Goal: Information Seeking & Learning: Learn about a topic

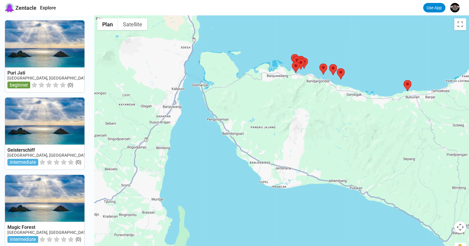
drag, startPoint x: 227, startPoint y: 126, endPoint x: 304, endPoint y: 122, distance: 76.2
click at [327, 123] on div at bounding box center [281, 138] width 375 height 246
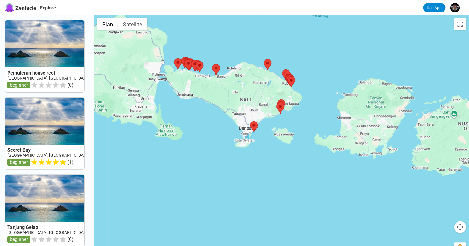
drag, startPoint x: 335, startPoint y: 149, endPoint x: 224, endPoint y: 108, distance: 118.4
click at [224, 108] on div at bounding box center [281, 138] width 375 height 246
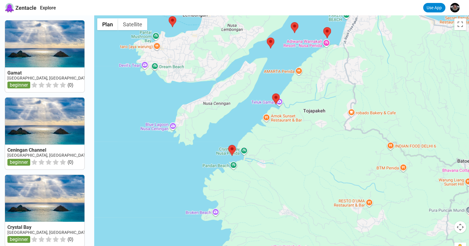
drag, startPoint x: 300, startPoint y: 162, endPoint x: 239, endPoint y: 107, distance: 82.0
click at [239, 107] on div at bounding box center [281, 138] width 375 height 246
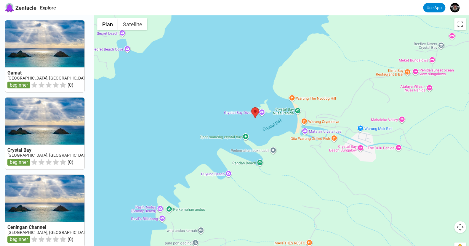
drag, startPoint x: 248, startPoint y: 166, endPoint x: 277, endPoint y: 71, distance: 98.9
click at [277, 71] on div at bounding box center [281, 138] width 375 height 246
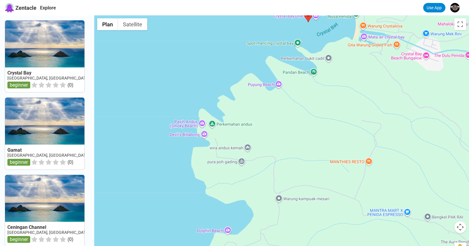
drag, startPoint x: 266, startPoint y: 112, endPoint x: 303, endPoint y: 52, distance: 70.4
click at [303, 52] on div at bounding box center [281, 138] width 375 height 246
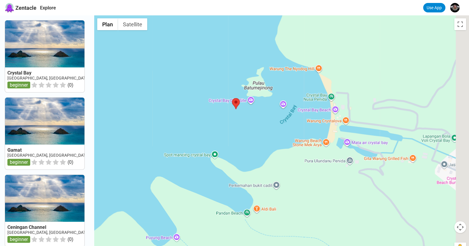
drag, startPoint x: 320, startPoint y: 116, endPoint x: 196, endPoint y: 208, distance: 154.9
click at [109, 207] on html "Zentacle Explore Use App [GEOGRAPHIC_DATA], [GEOGRAPHIC_DATA], [GEOGRAPHIC_DATA…" at bounding box center [234, 217] width 469 height 435
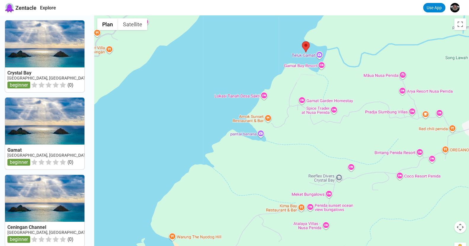
drag, startPoint x: 276, startPoint y: 132, endPoint x: 245, endPoint y: 214, distance: 87.4
click at [245, 207] on div at bounding box center [281, 138] width 375 height 246
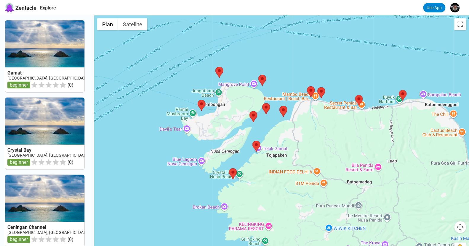
drag, startPoint x: 284, startPoint y: 113, endPoint x: 266, endPoint y: 156, distance: 46.1
click at [266, 156] on div at bounding box center [281, 138] width 375 height 246
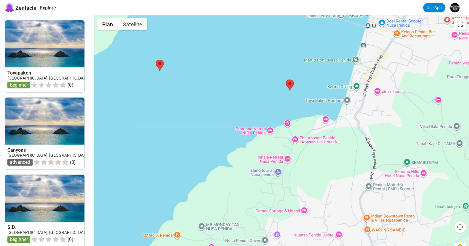
drag, startPoint x: 255, startPoint y: 189, endPoint x: 296, endPoint y: 93, distance: 104.6
click at [296, 93] on div at bounding box center [281, 138] width 375 height 246
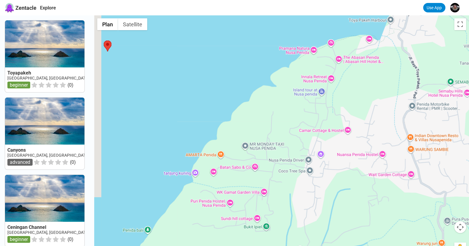
drag, startPoint x: 248, startPoint y: 162, endPoint x: 292, endPoint y: 84, distance: 89.1
click at [292, 84] on div at bounding box center [281, 138] width 375 height 246
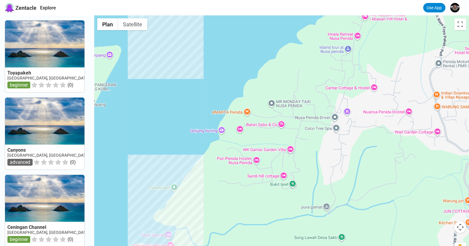
drag, startPoint x: 274, startPoint y: 110, endPoint x: 302, endPoint y: 64, distance: 53.3
click at [302, 64] on div at bounding box center [281, 138] width 375 height 246
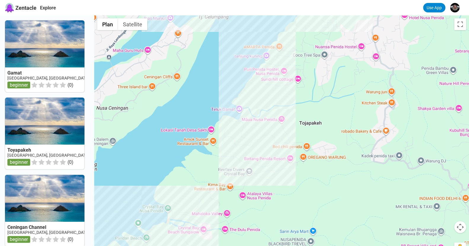
drag, startPoint x: 247, startPoint y: 152, endPoint x: 278, endPoint y: 82, distance: 76.2
click at [278, 82] on div at bounding box center [281, 138] width 375 height 246
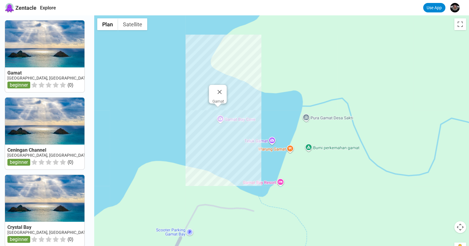
click at [220, 110] on div "Gamat" at bounding box center [281, 138] width 375 height 246
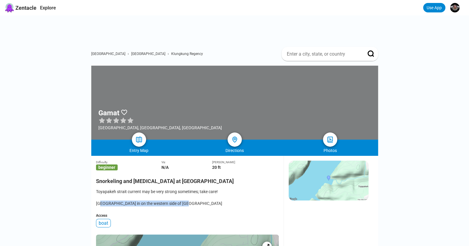
drag, startPoint x: 123, startPoint y: 207, endPoint x: 188, endPoint y: 186, distance: 67.6
click at [203, 207] on div "Toyapakeh strait current may be very strong sometimes; take care! [GEOGRAPHIC_D…" at bounding box center [187, 198] width 183 height 18
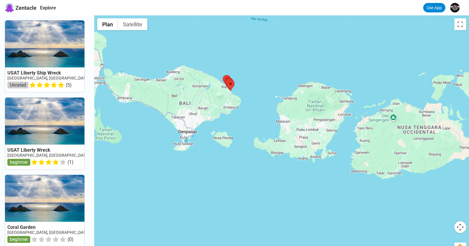
drag, startPoint x: 333, startPoint y: 175, endPoint x: 282, endPoint y: 127, distance: 69.8
click at [282, 127] on div at bounding box center [281, 138] width 375 height 246
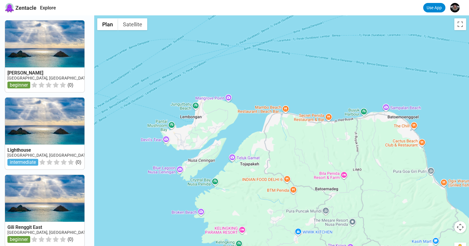
drag, startPoint x: 160, startPoint y: 157, endPoint x: 282, endPoint y: 129, distance: 125.2
click at [282, 129] on div at bounding box center [281, 138] width 375 height 246
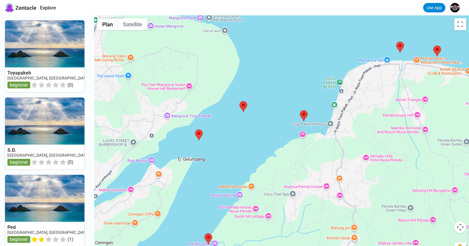
drag, startPoint x: 240, startPoint y: 135, endPoint x: 293, endPoint y: 159, distance: 58.7
click at [293, 159] on div at bounding box center [281, 138] width 375 height 246
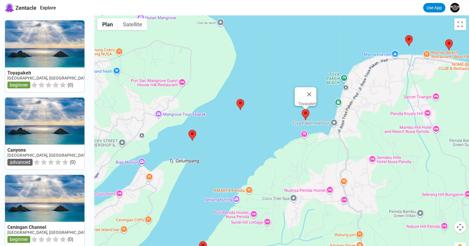
click at [301, 109] on area at bounding box center [301, 109] width 0 height 0
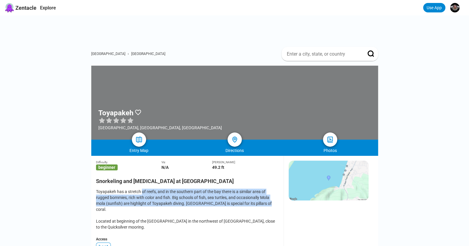
drag, startPoint x: 148, startPoint y: 195, endPoint x: 281, endPoint y: 209, distance: 134.3
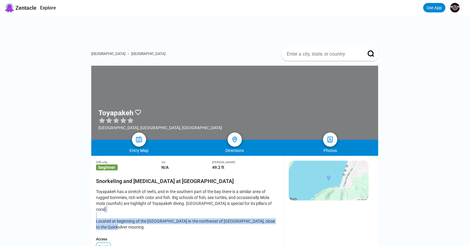
drag, startPoint x: 104, startPoint y: 218, endPoint x: 137, endPoint y: 225, distance: 33.9
click at [137, 207] on div "Toyapakeh has a stretch of reefs, and in the southern part of the bay there is …" at bounding box center [187, 209] width 183 height 41
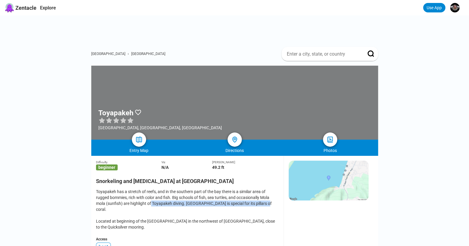
drag, startPoint x: 181, startPoint y: 207, endPoint x: 268, endPoint y: 208, distance: 86.8
click at [268, 207] on div "Toyapakeh has a stretch of reefs, and in the southern part of the bay there is …" at bounding box center [187, 209] width 183 height 41
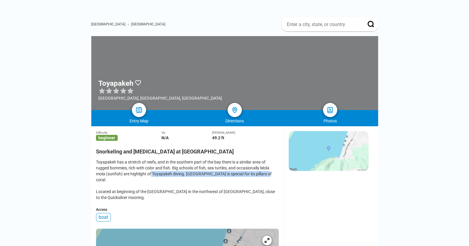
click at [326, 154] on img at bounding box center [328, 151] width 80 height 40
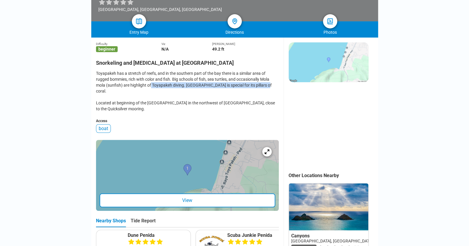
scroll to position [207, 0]
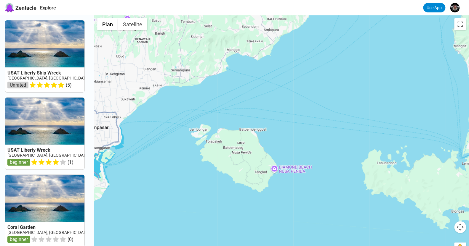
drag, startPoint x: 220, startPoint y: 184, endPoint x: 273, endPoint y: 156, distance: 59.9
click at [303, 153] on div at bounding box center [281, 138] width 375 height 246
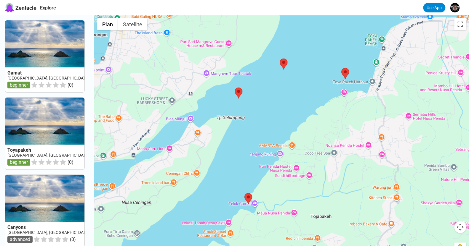
drag, startPoint x: 289, startPoint y: 102, endPoint x: 247, endPoint y: 91, distance: 43.6
click at [275, 139] on div at bounding box center [281, 138] width 375 height 246
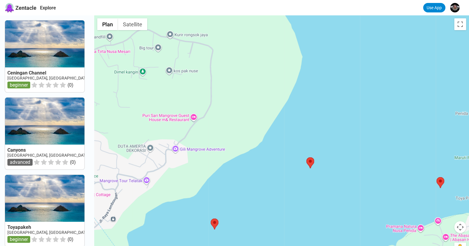
drag, startPoint x: 286, startPoint y: 74, endPoint x: 257, endPoint y: 163, distance: 93.1
click at [258, 163] on div at bounding box center [281, 138] width 375 height 246
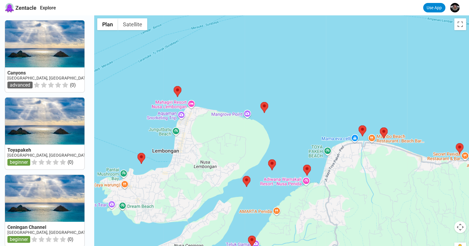
drag, startPoint x: 261, startPoint y: 95, endPoint x: 263, endPoint y: 126, distance: 31.2
click at [263, 126] on div at bounding box center [281, 138] width 375 height 246
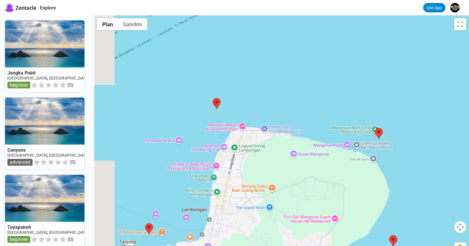
drag, startPoint x: 264, startPoint y: 140, endPoint x: 375, endPoint y: 144, distance: 110.2
click at [375, 144] on div at bounding box center [281, 138] width 375 height 246
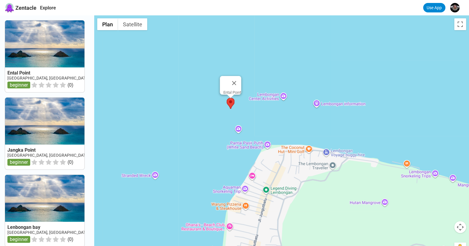
click at [227, 98] on area at bounding box center [227, 98] width 0 height 0
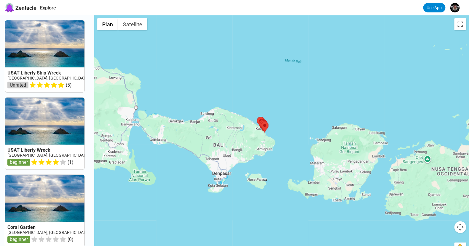
click at [281, 125] on div at bounding box center [281, 138] width 375 height 246
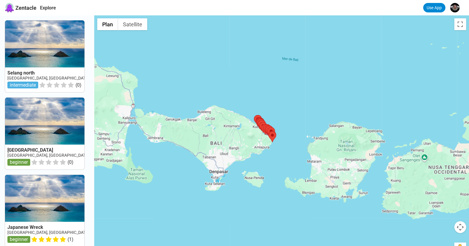
drag, startPoint x: 247, startPoint y: 188, endPoint x: 244, endPoint y: 192, distance: 5.1
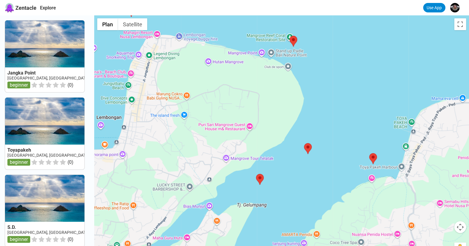
drag, startPoint x: 222, startPoint y: 142, endPoint x: 306, endPoint y: 78, distance: 105.8
click at [306, 78] on div at bounding box center [281, 138] width 375 height 246
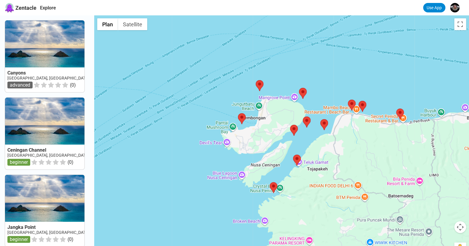
drag, startPoint x: 296, startPoint y: 122, endPoint x: 302, endPoint y: 125, distance: 7.7
click at [302, 125] on div at bounding box center [281, 138] width 375 height 246
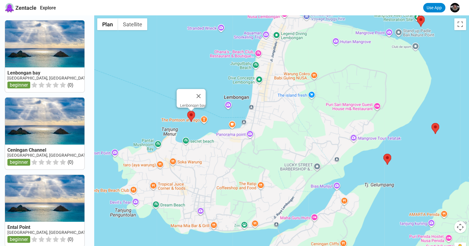
click at [187, 111] on area at bounding box center [187, 111] width 0 height 0
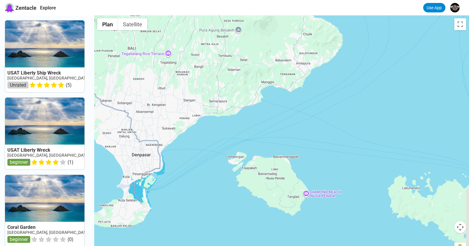
drag, startPoint x: 309, startPoint y: 171, endPoint x: 329, endPoint y: -6, distance: 177.7
click at [329, 0] on html "Zentacle Explore Use App USAT Liberty Ship Wreck [GEOGRAPHIC_DATA], Pacific Unr…" at bounding box center [234, 217] width 469 height 435
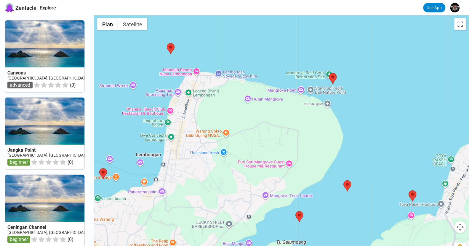
drag, startPoint x: 235, startPoint y: 109, endPoint x: 274, endPoint y: 128, distance: 42.8
click at [270, 130] on div at bounding box center [281, 138] width 375 height 246
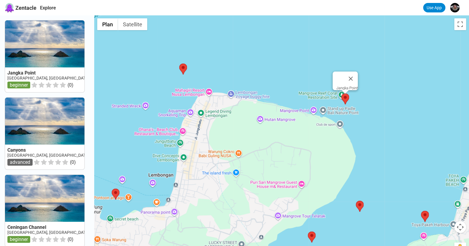
click at [341, 94] on area at bounding box center [341, 94] width 0 height 0
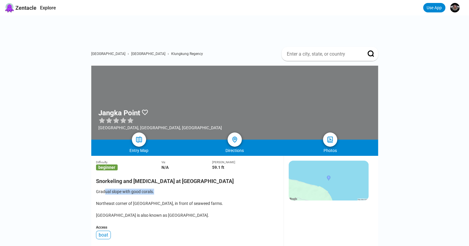
drag, startPoint x: 134, startPoint y: 196, endPoint x: 161, endPoint y: 197, distance: 27.0
click at [161, 197] on div "Gradual slope with good corals. Northeast corner of [GEOGRAPHIC_DATA], in front…" at bounding box center [187, 204] width 183 height 30
drag, startPoint x: 128, startPoint y: 207, endPoint x: 231, endPoint y: 207, distance: 102.5
click at [231, 207] on div "Gradual slope with good corals. Northeast corner of [GEOGRAPHIC_DATA], in front…" at bounding box center [187, 204] width 183 height 30
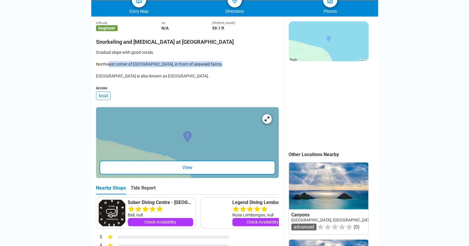
scroll to position [148, 0]
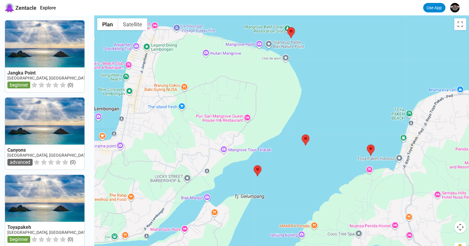
drag, startPoint x: 280, startPoint y: 167, endPoint x: 309, endPoint y: 100, distance: 72.6
click at [309, 100] on div at bounding box center [281, 138] width 375 height 246
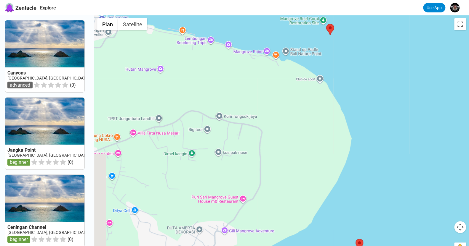
drag, startPoint x: 278, startPoint y: 106, endPoint x: 284, endPoint y: 150, distance: 44.8
click at [286, 153] on div at bounding box center [281, 138] width 375 height 246
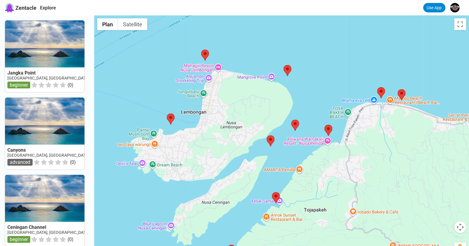
drag, startPoint x: 280, startPoint y: 167, endPoint x: 278, endPoint y: 120, distance: 47.1
click at [278, 120] on div at bounding box center [281, 138] width 375 height 246
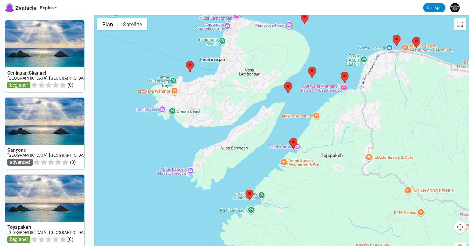
drag, startPoint x: 249, startPoint y: 174, endPoint x: 264, endPoint y: 137, distance: 40.1
click at [264, 137] on div at bounding box center [281, 138] width 375 height 246
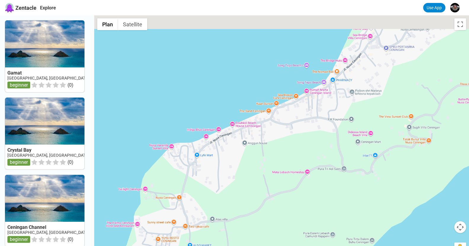
drag, startPoint x: 224, startPoint y: 164, endPoint x: 318, endPoint y: 171, distance: 93.9
click at [317, 205] on div at bounding box center [281, 138] width 375 height 246
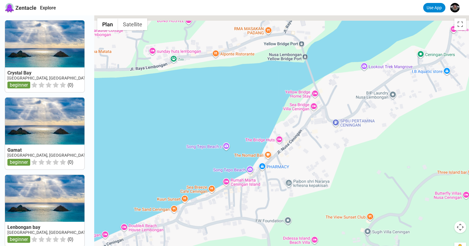
drag, startPoint x: 350, startPoint y: 96, endPoint x: 251, endPoint y: 216, distance: 155.9
click at [252, 207] on div at bounding box center [281, 138] width 375 height 246
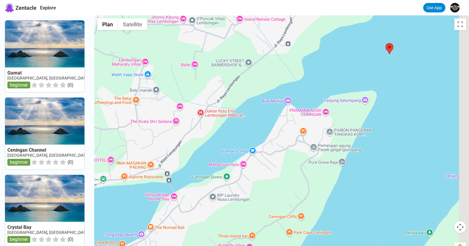
drag, startPoint x: 302, startPoint y: 113, endPoint x: 208, endPoint y: 179, distance: 114.8
click at [208, 179] on div at bounding box center [281, 138] width 375 height 246
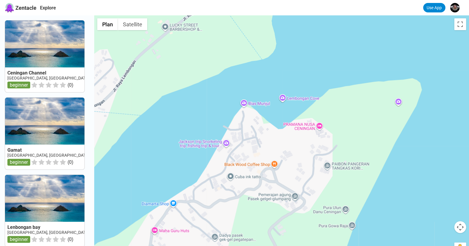
drag, startPoint x: 341, startPoint y: 131, endPoint x: 179, endPoint y: 199, distance: 175.8
click at [173, 206] on div at bounding box center [281, 138] width 375 height 246
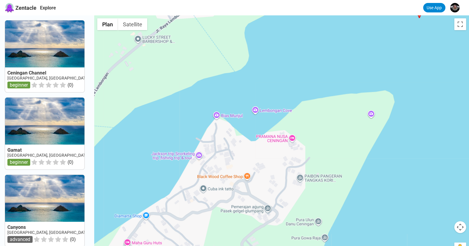
drag, startPoint x: 301, startPoint y: 129, endPoint x: 270, endPoint y: 144, distance: 34.2
click at [270, 144] on div at bounding box center [281, 138] width 375 height 246
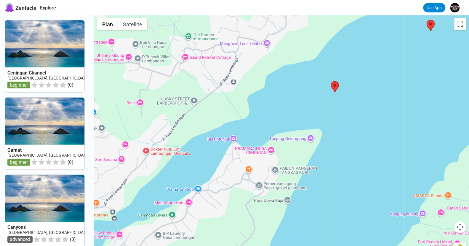
click at [259, 169] on div at bounding box center [281, 138] width 375 height 246
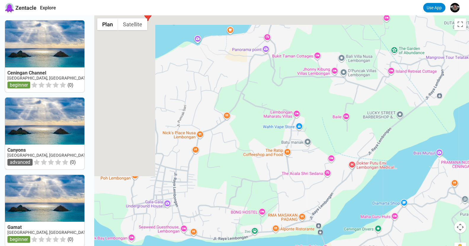
drag, startPoint x: 186, startPoint y: 140, endPoint x: 298, endPoint y: 157, distance: 113.5
click at [388, 156] on div at bounding box center [281, 138] width 375 height 246
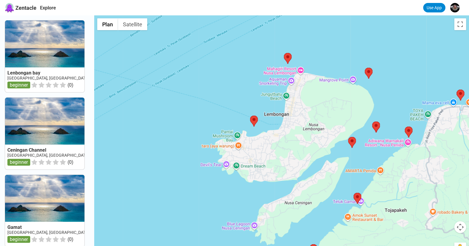
drag, startPoint x: 233, startPoint y: 148, endPoint x: 264, endPoint y: 153, distance: 31.2
click at [264, 153] on div at bounding box center [281, 138] width 375 height 246
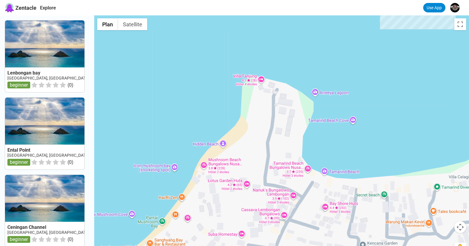
drag, startPoint x: 293, startPoint y: 106, endPoint x: 201, endPoint y: 173, distance: 114.0
click at [201, 174] on div at bounding box center [281, 138] width 375 height 246
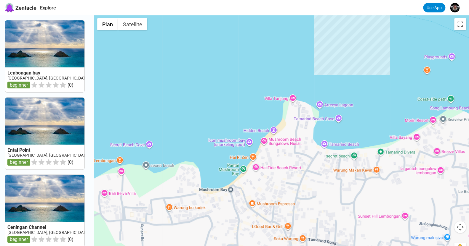
drag, startPoint x: 230, startPoint y: 170, endPoint x: 353, endPoint y: 112, distance: 136.1
click at [353, 112] on div at bounding box center [281, 138] width 375 height 246
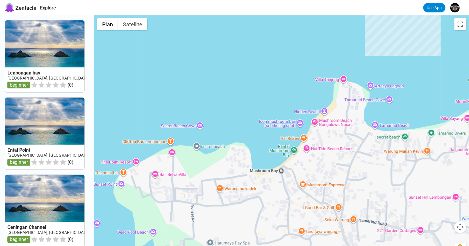
drag, startPoint x: 255, startPoint y: 163, endPoint x: 298, endPoint y: 149, distance: 45.2
click at [298, 149] on div at bounding box center [281, 138] width 375 height 246
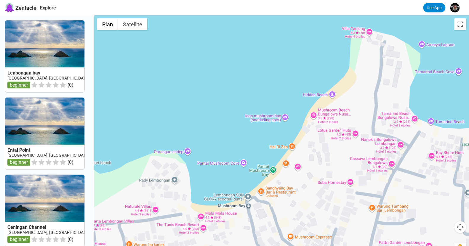
drag, startPoint x: 284, startPoint y: 125, endPoint x: 248, endPoint y: 138, distance: 37.8
click at [248, 138] on div at bounding box center [281, 138] width 375 height 246
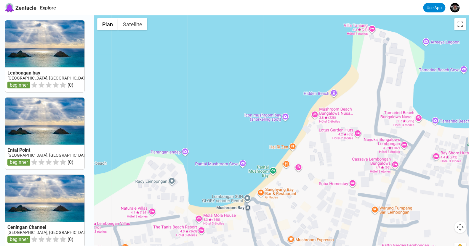
drag, startPoint x: 246, startPoint y: 116, endPoint x: 222, endPoint y: 116, distance: 24.0
click at [246, 116] on div at bounding box center [281, 138] width 375 height 246
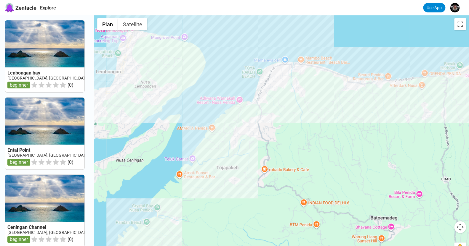
drag, startPoint x: 310, startPoint y: 107, endPoint x: 174, endPoint y: 98, distance: 136.9
click at [174, 98] on div "Icon mushroom bay (snorkeling spot) Icon mushroom bay (snorkeling spot) 8C9M+FG…" at bounding box center [281, 138] width 375 height 246
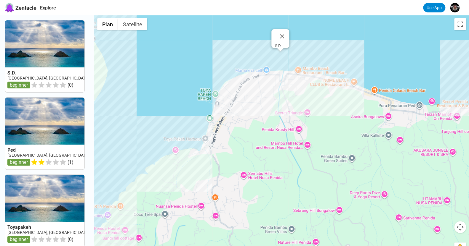
click at [283, 52] on div at bounding box center [279, 50] width 7 height 4
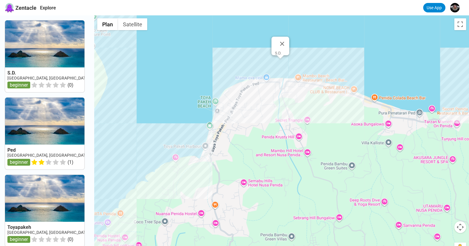
click at [282, 64] on div "S.D." at bounding box center [281, 138] width 375 height 246
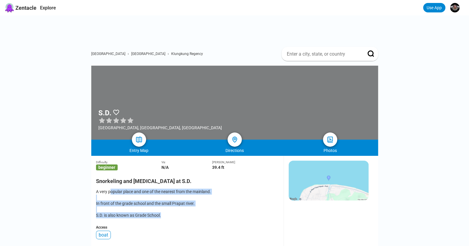
drag, startPoint x: 130, startPoint y: 192, endPoint x: 192, endPoint y: 220, distance: 68.3
click at [192, 207] on div "A very popular place and one of the nearest from the mainland. In front of the …" at bounding box center [187, 204] width 183 height 30
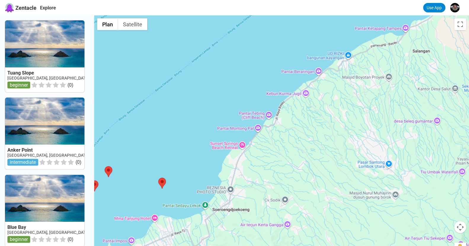
drag, startPoint x: 255, startPoint y: 159, endPoint x: 386, endPoint y: 72, distance: 156.6
click at [386, 72] on div at bounding box center [281, 138] width 375 height 246
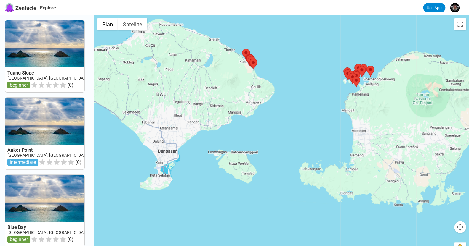
drag, startPoint x: 259, startPoint y: 197, endPoint x: 292, endPoint y: 147, distance: 60.4
click at [370, 108] on div at bounding box center [281, 138] width 375 height 246
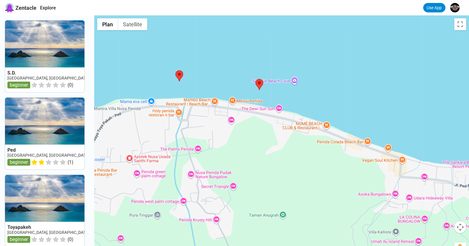
drag, startPoint x: 254, startPoint y: 105, endPoint x: 200, endPoint y: 118, distance: 54.4
click at [138, 170] on div at bounding box center [281, 138] width 375 height 246
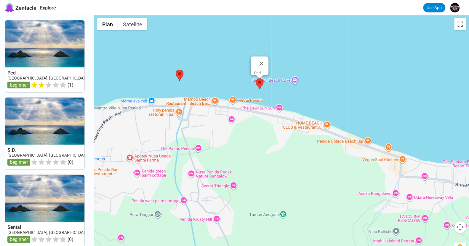
click at [256, 78] on area at bounding box center [256, 78] width 0 height 0
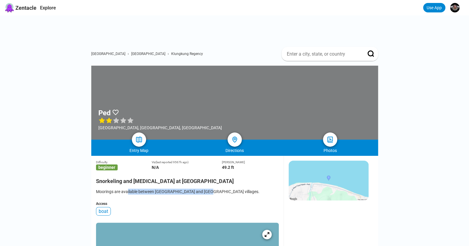
drag, startPoint x: 126, startPoint y: 206, endPoint x: 200, endPoint y: 210, distance: 74.7
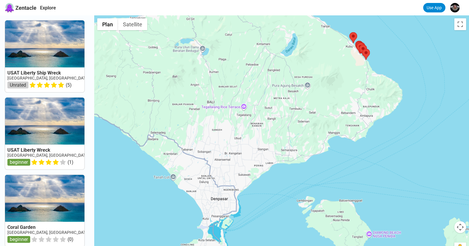
drag, startPoint x: 303, startPoint y: 156, endPoint x: 222, endPoint y: -4, distance: 179.6
click at [222, 0] on html "Zentacle Explore Use App USAT Liberty Ship Wreck [GEOGRAPHIC_DATA], Pacific Unr…" at bounding box center [234, 217] width 469 height 435
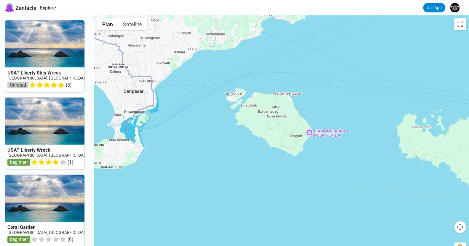
drag, startPoint x: 272, startPoint y: 120, endPoint x: 268, endPoint y: 79, distance: 41.0
click at [269, 78] on div at bounding box center [281, 138] width 375 height 246
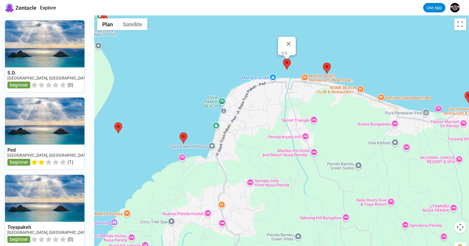
click at [283, 59] on area at bounding box center [283, 59] width 0 height 0
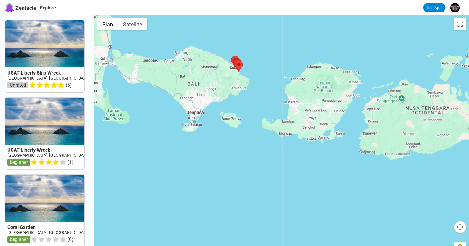
drag, startPoint x: 248, startPoint y: 160, endPoint x: 214, endPoint y: 102, distance: 67.2
click at [203, 90] on div at bounding box center [281, 138] width 375 height 246
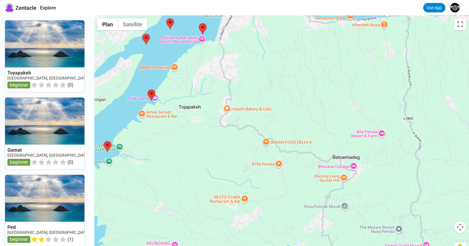
click at [388, 25] on button "Passer en plein écran" at bounding box center [460, 24] width 12 height 12
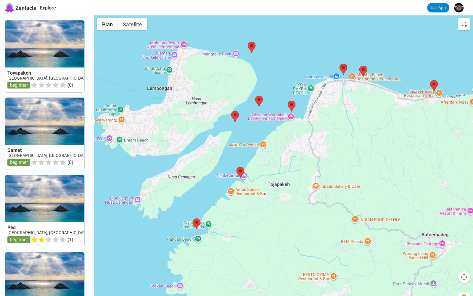
drag, startPoint x: 148, startPoint y: 131, endPoint x: 204, endPoint y: 140, distance: 56.6
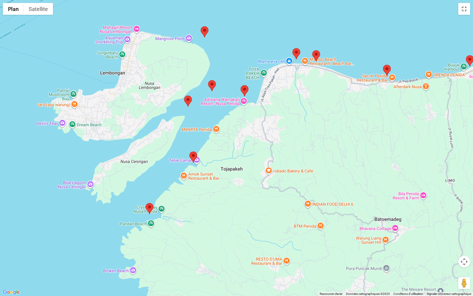
click at [236, 184] on div at bounding box center [236, 148] width 473 height 296
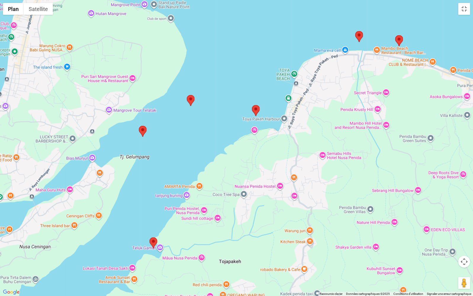
drag, startPoint x: 258, startPoint y: 109, endPoint x: 218, endPoint y: 191, distance: 91.4
click at [218, 191] on div at bounding box center [236, 148] width 473 height 296
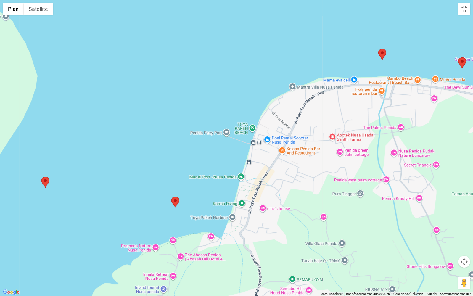
drag, startPoint x: 296, startPoint y: 124, endPoint x: 210, endPoint y: 204, distance: 118.4
click at [211, 206] on div at bounding box center [236, 148] width 473 height 296
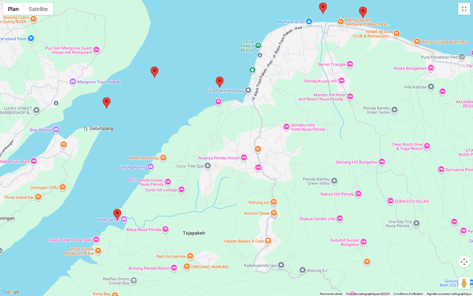
drag, startPoint x: 212, startPoint y: 204, endPoint x: 233, endPoint y: 98, distance: 108.4
click at [233, 98] on div at bounding box center [236, 148] width 473 height 296
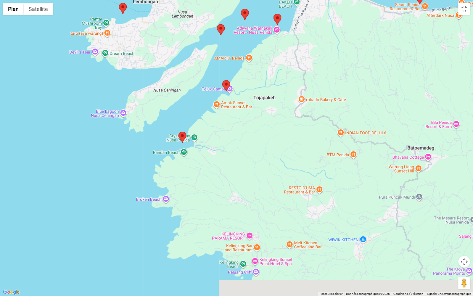
drag, startPoint x: 211, startPoint y: 150, endPoint x: 253, endPoint y: 99, distance: 66.1
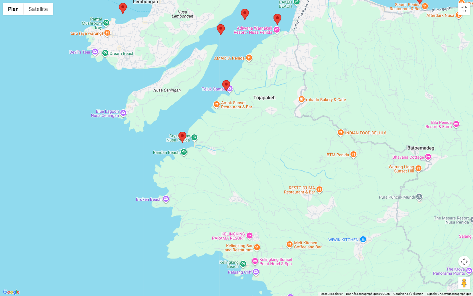
click at [253, 99] on div at bounding box center [236, 148] width 473 height 296
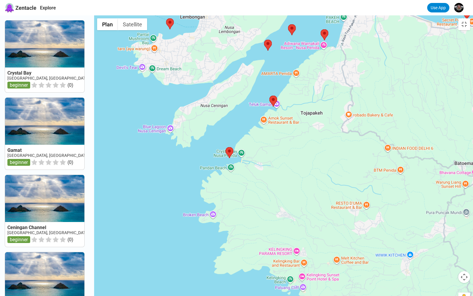
click at [365, 60] on div at bounding box center [283, 163] width 379 height 296
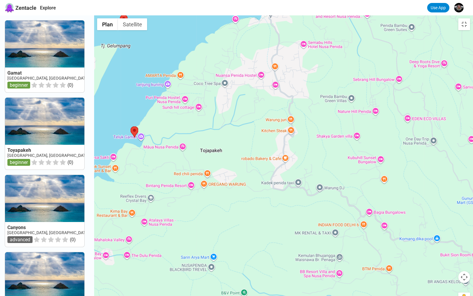
click at [339, 177] on div at bounding box center [283, 163] width 379 height 296
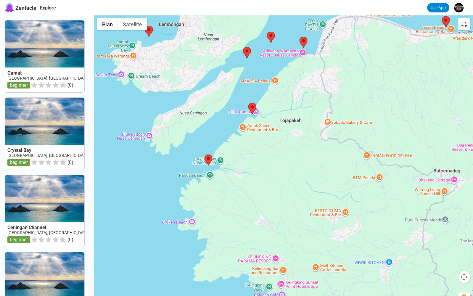
click at [461, 18] on button "Passer en plein écran" at bounding box center [464, 24] width 12 height 12
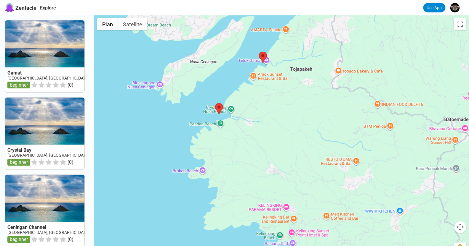
drag, startPoint x: 239, startPoint y: 150, endPoint x: 246, endPoint y: 138, distance: 14.5
click at [246, 138] on div at bounding box center [281, 138] width 375 height 246
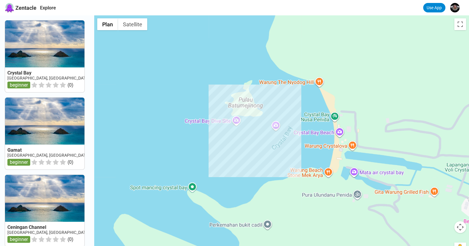
drag, startPoint x: 224, startPoint y: 130, endPoint x: 216, endPoint y: 148, distance: 19.1
click at [216, 148] on div at bounding box center [281, 138] width 375 height 246
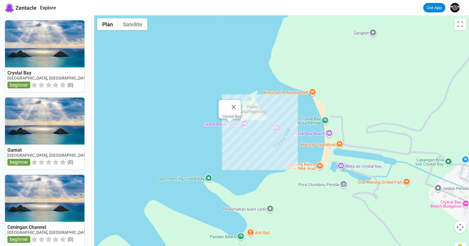
click at [232, 126] on div "Crystal Bay" at bounding box center [281, 138] width 375 height 246
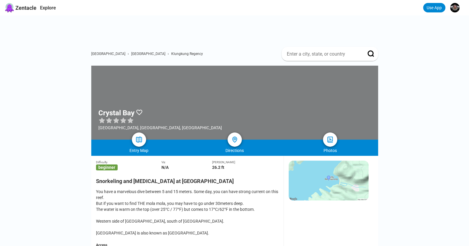
scroll to position [59, 0]
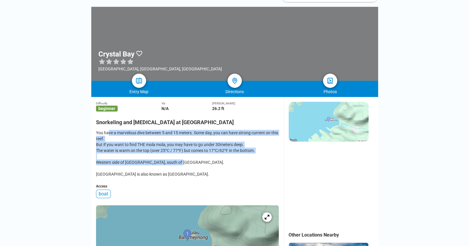
drag, startPoint x: 108, startPoint y: 135, endPoint x: 184, endPoint y: 163, distance: 80.4
click at [184, 163] on div "You have a marvelous dive between 5 and 15 meters. Some day, you can have stron…" at bounding box center [187, 153] width 183 height 47
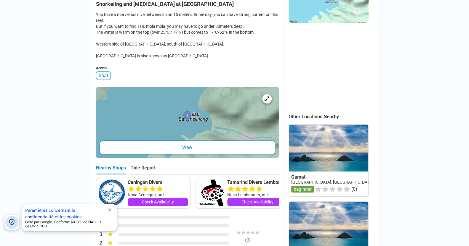
click at [210, 59] on div "You have a marvelous dive between 5 and 15 meters. Some day, you can have stron…" at bounding box center [187, 35] width 183 height 47
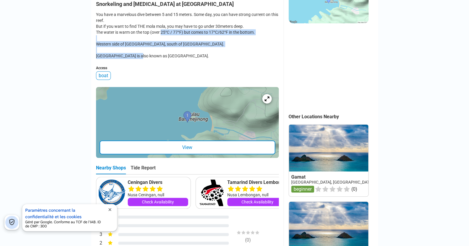
drag, startPoint x: 161, startPoint y: 34, endPoint x: 180, endPoint y: 61, distance: 33.5
click at [180, 59] on div "You have a marvelous dive between 5 and 15 meters. Some day, you can have stron…" at bounding box center [187, 35] width 183 height 47
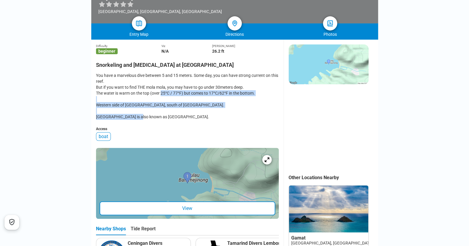
scroll to position [0, 0]
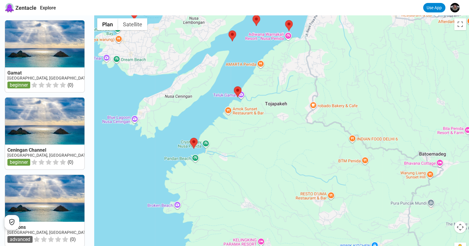
drag, startPoint x: 248, startPoint y: 155, endPoint x: 202, endPoint y: 111, distance: 63.7
click at [201, 106] on div at bounding box center [281, 138] width 375 height 246
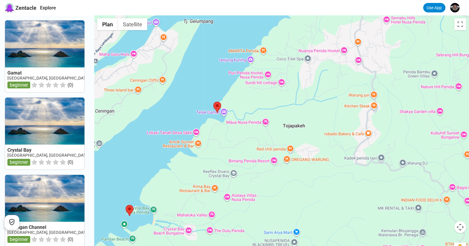
drag, startPoint x: 239, startPoint y: 99, endPoint x: 219, endPoint y: 109, distance: 22.5
click at [202, 123] on div at bounding box center [281, 138] width 375 height 246
click at [213, 102] on area at bounding box center [213, 102] width 0 height 0
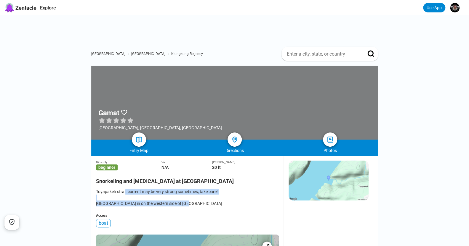
drag, startPoint x: 169, startPoint y: 193, endPoint x: 203, endPoint y: 208, distance: 37.2
click at [203, 207] on div "Toyapakeh strait current may be very strong sometimes; take care! [GEOGRAPHIC_D…" at bounding box center [187, 198] width 183 height 18
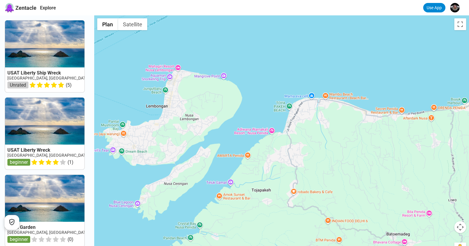
drag, startPoint x: 186, startPoint y: 169, endPoint x: 292, endPoint y: 109, distance: 121.3
click at [292, 109] on div at bounding box center [281, 138] width 375 height 246
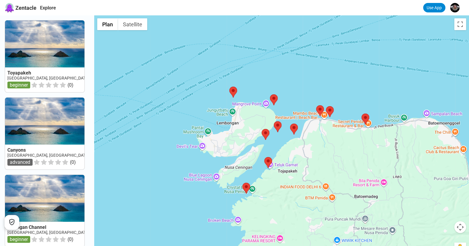
drag, startPoint x: 260, startPoint y: 114, endPoint x: 270, endPoint y: 137, distance: 25.4
click at [270, 137] on div at bounding box center [281, 138] width 375 height 246
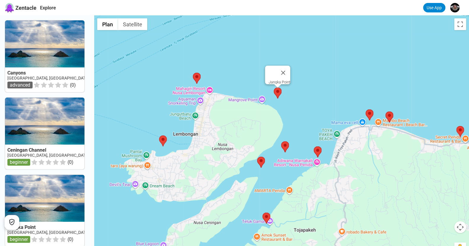
click at [274, 88] on area at bounding box center [274, 88] width 0 height 0
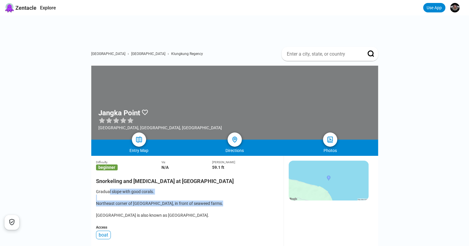
drag, startPoint x: 108, startPoint y: 193, endPoint x: 154, endPoint y: 179, distance: 48.0
click at [179, 214] on div "Gradual slope with good corals. Northeast corner of [GEOGRAPHIC_DATA], in front…" at bounding box center [187, 204] width 183 height 30
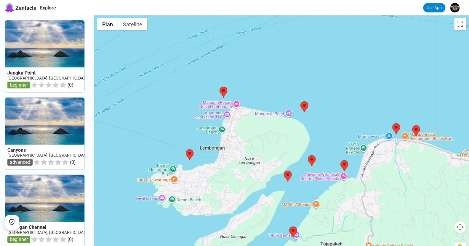
drag, startPoint x: 267, startPoint y: 176, endPoint x: 250, endPoint y: 108, distance: 70.9
click at [281, 156] on div at bounding box center [281, 138] width 375 height 246
click at [219, 87] on area at bounding box center [219, 87] width 0 height 0
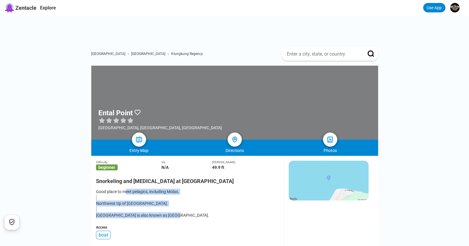
drag, startPoint x: 127, startPoint y: 195, endPoint x: 181, endPoint y: 221, distance: 59.9
click at [181, 219] on div "Good place to meet pelagics, including Molas. Northwest tip of [GEOGRAPHIC_DATA…" at bounding box center [187, 204] width 183 height 30
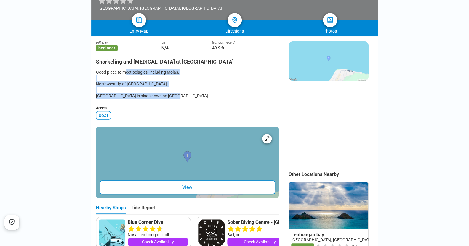
scroll to position [118, 0]
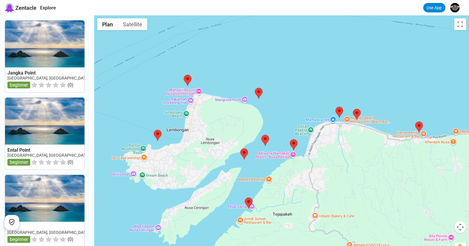
drag, startPoint x: 294, startPoint y: 193, endPoint x: 290, endPoint y: 113, distance: 79.5
click at [290, 113] on div at bounding box center [281, 138] width 375 height 246
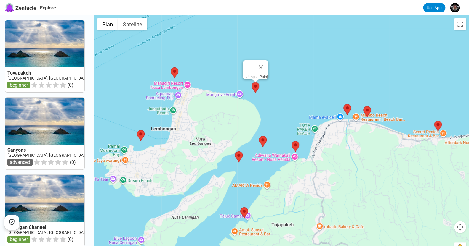
click at [251, 82] on area at bounding box center [251, 82] width 0 height 0
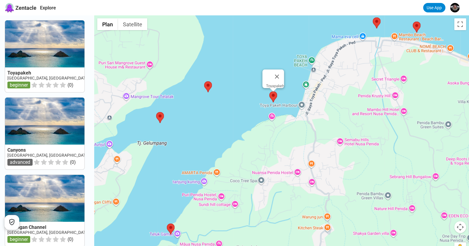
click at [269, 92] on area at bounding box center [269, 92] width 0 height 0
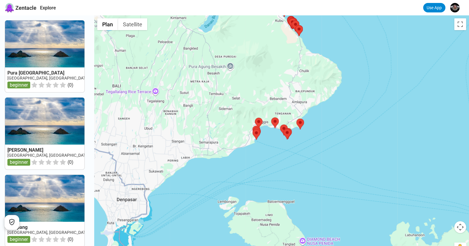
drag, startPoint x: 273, startPoint y: 219, endPoint x: 262, endPoint y: 131, distance: 88.6
click at [262, 131] on div at bounding box center [281, 138] width 375 height 246
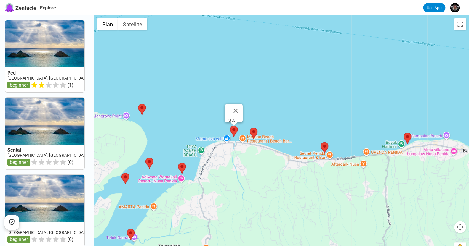
click at [230, 126] on area at bounding box center [230, 126] width 0 height 0
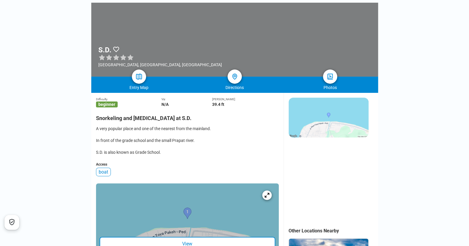
scroll to position [148, 0]
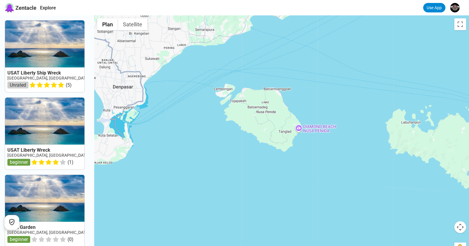
drag, startPoint x: 274, startPoint y: 171, endPoint x: 228, endPoint y: 70, distance: 111.2
click at [227, 51] on div at bounding box center [281, 138] width 375 height 246
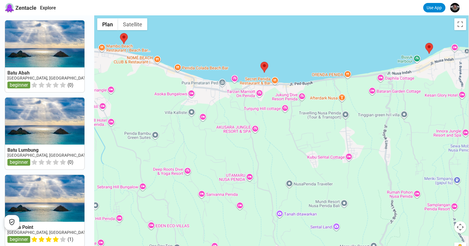
drag, startPoint x: 298, startPoint y: 85, endPoint x: 199, endPoint y: 61, distance: 101.6
click at [185, 60] on div at bounding box center [281, 138] width 375 height 246
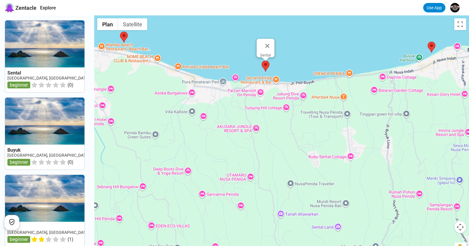
click at [262, 61] on area at bounding box center [262, 61] width 0 height 0
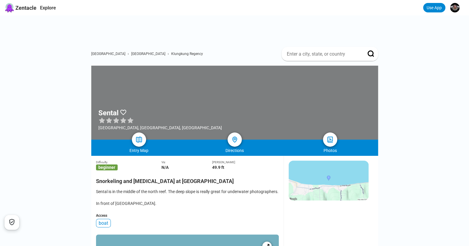
scroll to position [148, 0]
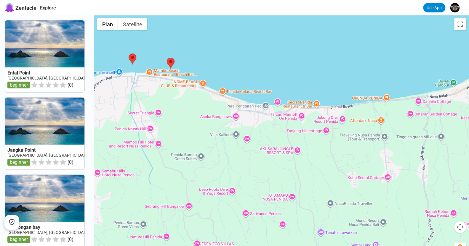
drag, startPoint x: 327, startPoint y: 78, endPoint x: 184, endPoint y: 124, distance: 149.9
click at [184, 124] on div at bounding box center [281, 138] width 375 height 246
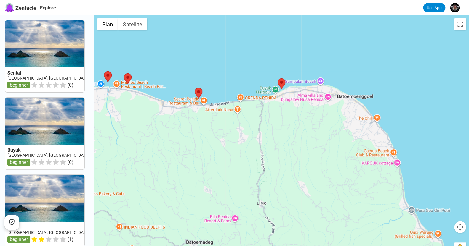
drag, startPoint x: 263, startPoint y: 122, endPoint x: 218, endPoint y: 110, distance: 46.9
click at [218, 110] on div at bounding box center [281, 138] width 375 height 246
click at [277, 78] on area at bounding box center [277, 78] width 0 height 0
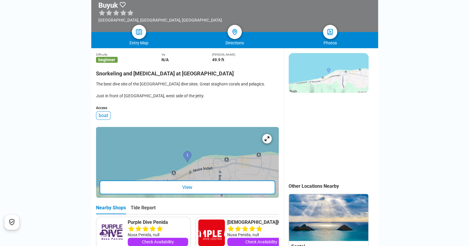
scroll to position [148, 0]
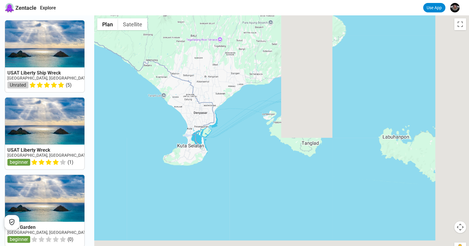
drag, startPoint x: 308, startPoint y: 194, endPoint x: 193, endPoint y: 80, distance: 161.7
click at [193, 80] on div at bounding box center [281, 138] width 375 height 246
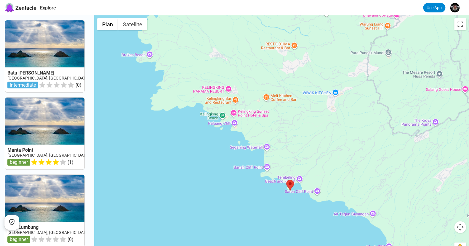
drag, startPoint x: 312, startPoint y: 102, endPoint x: 185, endPoint y: 35, distance: 142.9
click at [185, 35] on div at bounding box center [281, 138] width 375 height 246
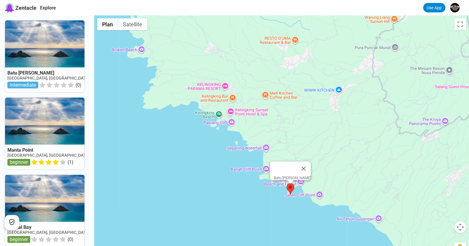
click at [286, 184] on area at bounding box center [286, 184] width 0 height 0
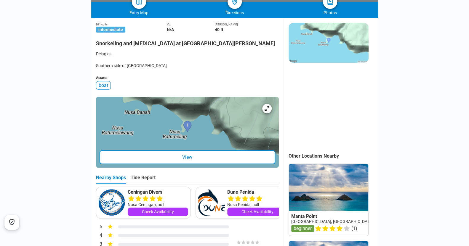
scroll to position [177, 0]
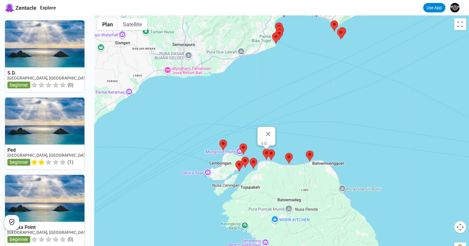
drag, startPoint x: 278, startPoint y: 119, endPoint x: 268, endPoint y: 150, distance: 32.3
click at [268, 150] on div "S.D." at bounding box center [281, 138] width 375 height 246
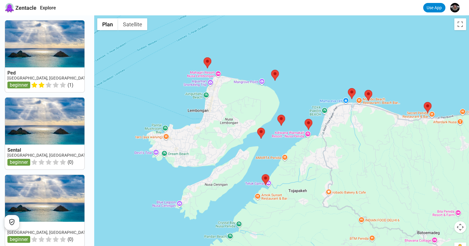
drag, startPoint x: 268, startPoint y: 167, endPoint x: 284, endPoint y: 102, distance: 66.9
click at [284, 102] on div at bounding box center [281, 138] width 375 height 246
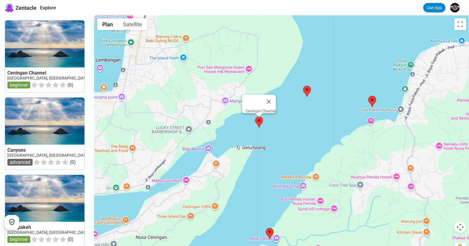
click at [255, 117] on area at bounding box center [255, 117] width 0 height 0
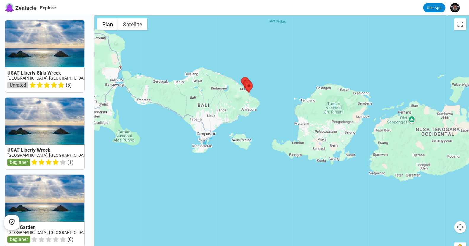
drag, startPoint x: 267, startPoint y: 148, endPoint x: 236, endPoint y: 123, distance: 39.9
click at [236, 123] on div at bounding box center [281, 138] width 375 height 246
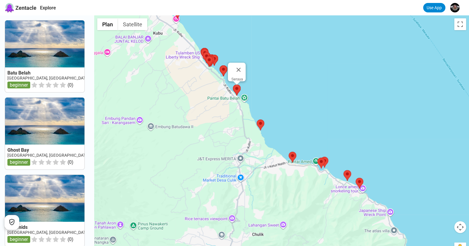
click at [233, 85] on area at bounding box center [233, 85] width 0 height 0
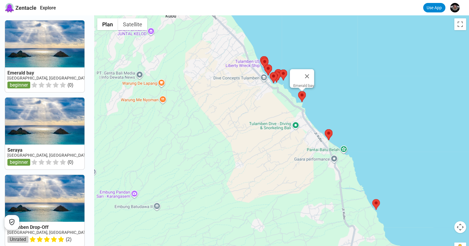
click at [298, 91] on area at bounding box center [298, 91] width 0 height 0
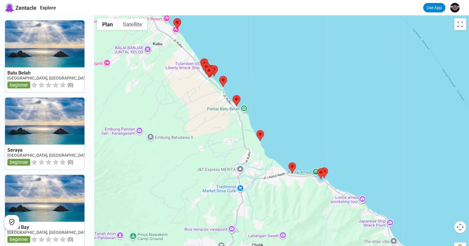
drag, startPoint x: 293, startPoint y: 138, endPoint x: 277, endPoint y: 102, distance: 38.9
click at [277, 102] on div at bounding box center [281, 138] width 375 height 246
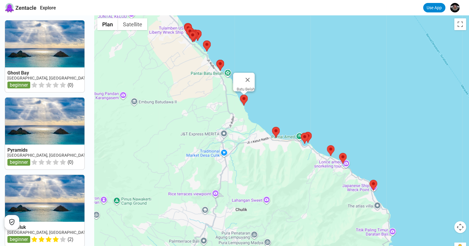
click at [240, 95] on area at bounding box center [240, 95] width 0 height 0
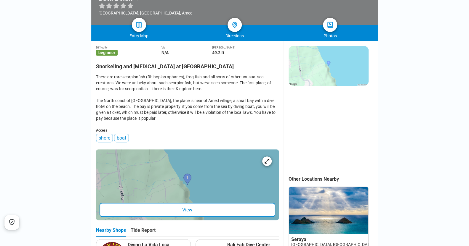
scroll to position [59, 0]
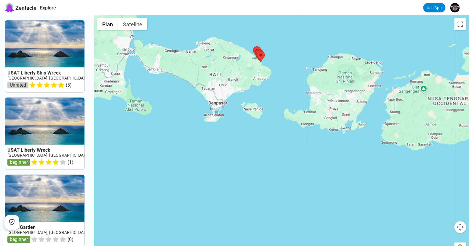
drag, startPoint x: 292, startPoint y: 185, endPoint x: 262, endPoint y: 113, distance: 77.9
click at [268, 107] on div at bounding box center [281, 138] width 375 height 246
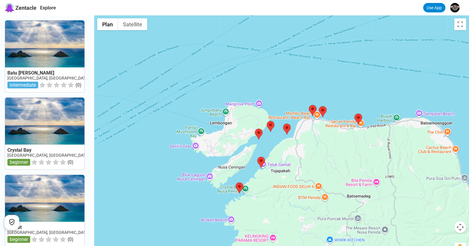
drag, startPoint x: 214, startPoint y: 75, endPoint x: 216, endPoint y: 149, distance: 74.1
click at [239, 166] on div at bounding box center [281, 138] width 375 height 246
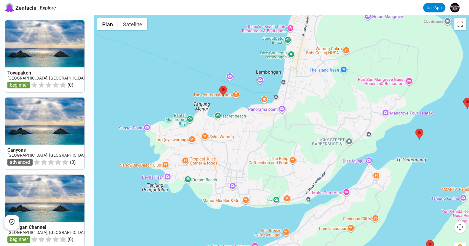
drag, startPoint x: 179, startPoint y: 118, endPoint x: 196, endPoint y: 129, distance: 19.9
click at [174, 129] on div at bounding box center [281, 138] width 375 height 246
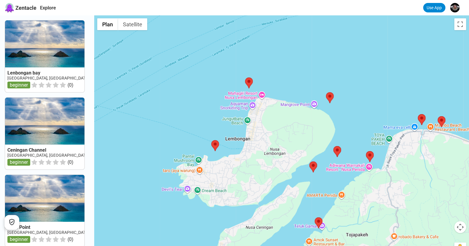
drag, startPoint x: 254, startPoint y: 97, endPoint x: 261, endPoint y: 135, distance: 38.8
click at [261, 135] on div at bounding box center [281, 138] width 375 height 246
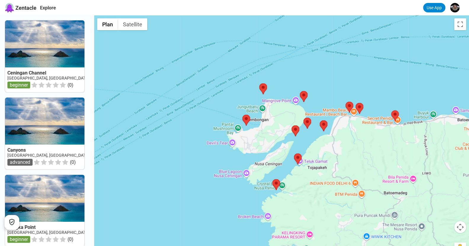
drag, startPoint x: 267, startPoint y: 119, endPoint x: 266, endPoint y: 104, distance: 15.4
click at [266, 104] on div at bounding box center [281, 138] width 375 height 246
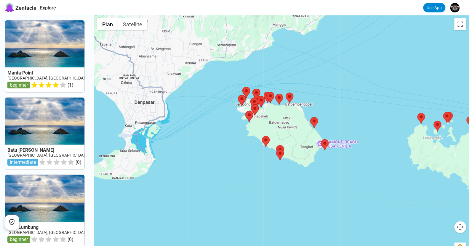
drag, startPoint x: 281, startPoint y: 152, endPoint x: 320, endPoint y: 199, distance: 62.0
click at [321, 200] on div at bounding box center [281, 138] width 375 height 246
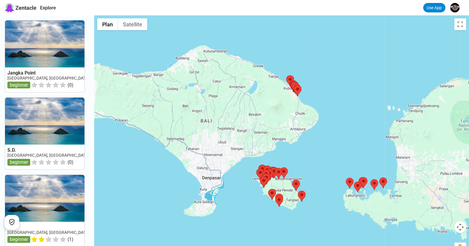
drag, startPoint x: 293, startPoint y: 76, endPoint x: 290, endPoint y: 111, distance: 35.4
click at [284, 102] on div at bounding box center [281, 138] width 375 height 246
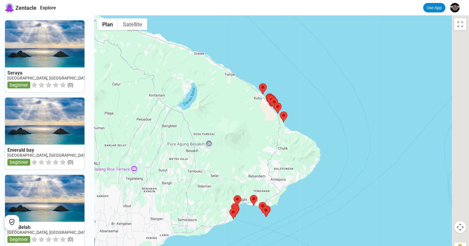
drag, startPoint x: 341, startPoint y: 131, endPoint x: 285, endPoint y: 118, distance: 57.4
click at [293, 111] on div at bounding box center [281, 138] width 375 height 246
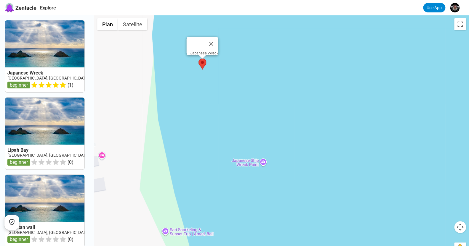
click at [282, 139] on div at bounding box center [469, 139] width 375 height 0
click at [198, 59] on area at bounding box center [198, 59] width 0 height 0
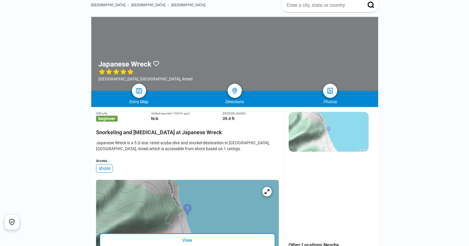
scroll to position [59, 0]
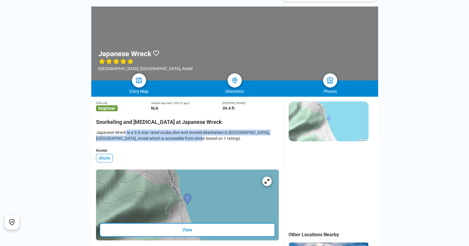
drag, startPoint x: 125, startPoint y: 134, endPoint x: 179, endPoint y: 140, distance: 54.9
click at [179, 140] on div "Japanese Wreck is a 5.0-star rated scuba dive and snorkel destination in Indone…" at bounding box center [187, 136] width 183 height 12
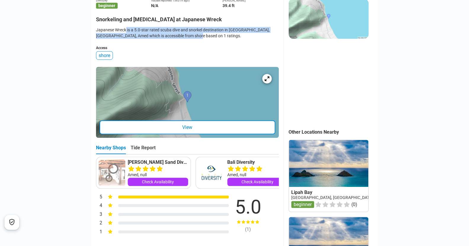
scroll to position [178, 0]
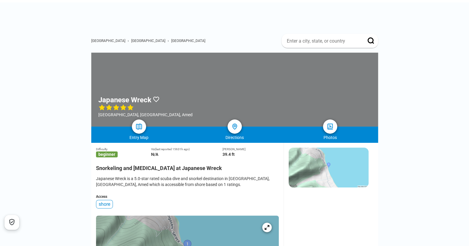
scroll to position [0, 0]
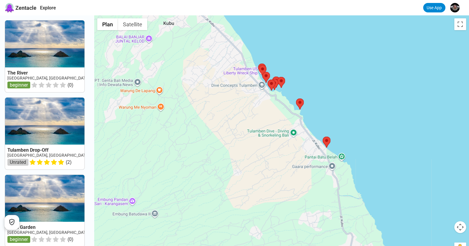
drag, startPoint x: 326, startPoint y: 108, endPoint x: 281, endPoint y: 78, distance: 55.0
click at [283, 78] on div at bounding box center [281, 138] width 375 height 246
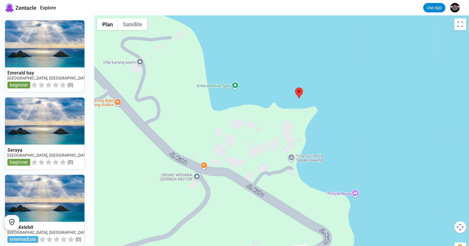
drag, startPoint x: 264, startPoint y: 90, endPoint x: 304, endPoint y: 154, distance: 75.3
click at [321, 163] on div at bounding box center [281, 138] width 375 height 246
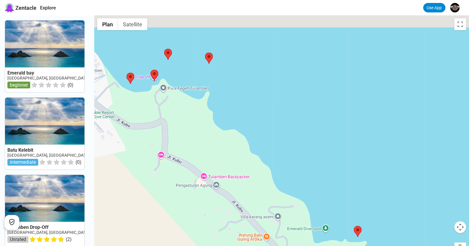
drag, startPoint x: 229, startPoint y: 82, endPoint x: 291, endPoint y: 189, distance: 123.7
click at [291, 189] on div at bounding box center [281, 138] width 375 height 246
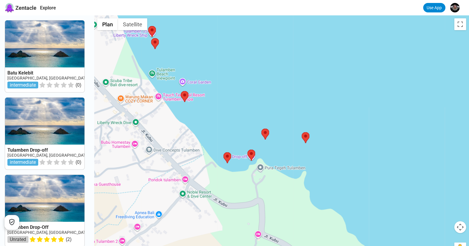
drag, startPoint x: 233, startPoint y: 87, endPoint x: 324, endPoint y: 153, distance: 112.3
click at [324, 153] on div at bounding box center [281, 138] width 375 height 246
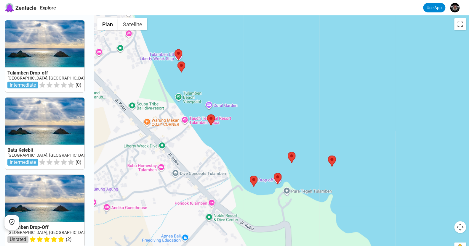
drag, startPoint x: 224, startPoint y: 104, endPoint x: 245, endPoint y: 122, distance: 28.1
click at [251, 128] on div at bounding box center [281, 138] width 375 height 246
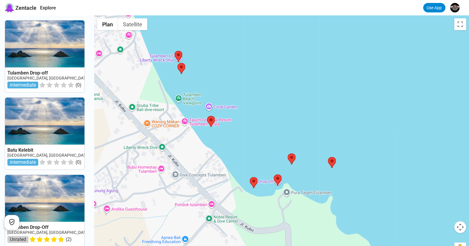
click at [227, 109] on div at bounding box center [281, 138] width 375 height 246
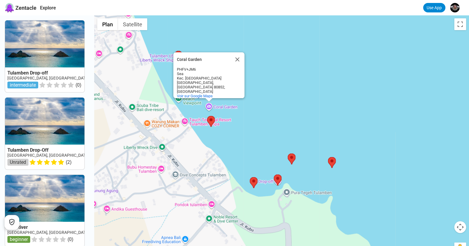
click at [227, 107] on div "Coral Garden Coral Garden PHFV+JM6 Sea Kec. Kubu Kubu, Bali 80852, Indonésie Vo…" at bounding box center [281, 138] width 375 height 246
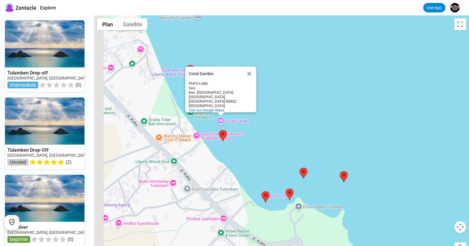
drag, startPoint x: 162, startPoint y: 67, endPoint x: 181, endPoint y: 88, distance: 28.1
click at [181, 88] on div "Coral Garden Coral Garden PHFV+JM6 Sea Kec. Kubu Kubu, Bali 80852, Indonésie Vo…" at bounding box center [281, 138] width 375 height 246
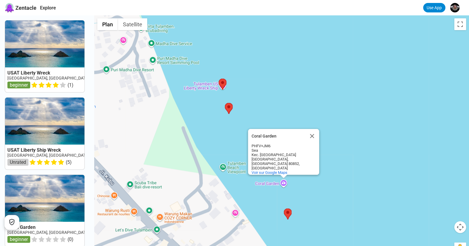
click at [208, 84] on div "Coral Garden Coral Garden PHFV+JM6 Sea Kec. Kubu Kubu, Bali 80852, Indonésie Vo…" at bounding box center [281, 138] width 375 height 246
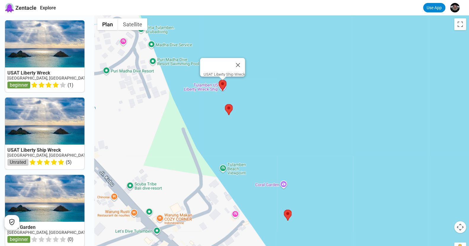
click at [219, 80] on area at bounding box center [219, 80] width 0 height 0
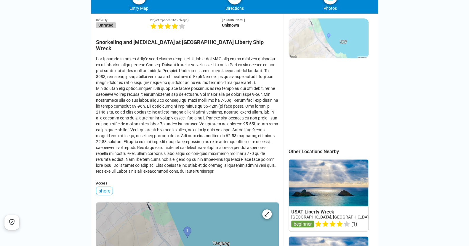
scroll to position [148, 0]
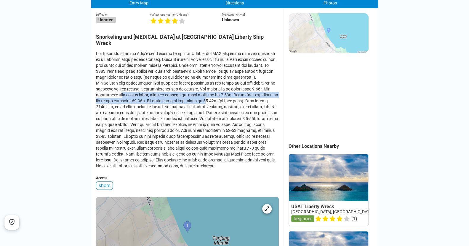
drag, startPoint x: 122, startPoint y: 89, endPoint x: 212, endPoint y: 96, distance: 89.9
click at [212, 96] on div at bounding box center [187, 110] width 183 height 118
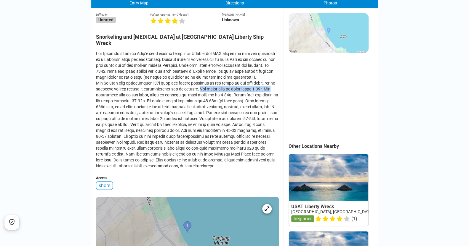
drag, startPoint x: 192, startPoint y: 84, endPoint x: 271, endPoint y: 86, distance: 78.2
click at [271, 86] on div at bounding box center [187, 110] width 183 height 118
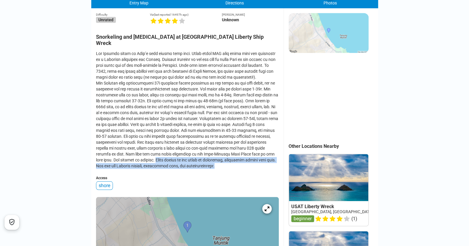
drag, startPoint x: 130, startPoint y: 155, endPoint x: 200, endPoint y: 161, distance: 69.8
click at [200, 161] on div at bounding box center [187, 110] width 183 height 118
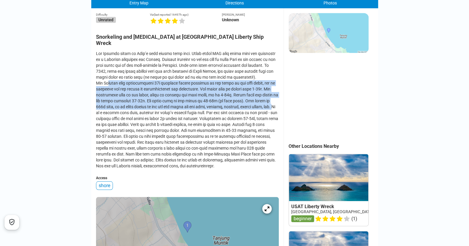
drag, startPoint x: 106, startPoint y: 78, endPoint x: 267, endPoint y: 102, distance: 162.9
click at [267, 103] on div at bounding box center [187, 110] width 183 height 118
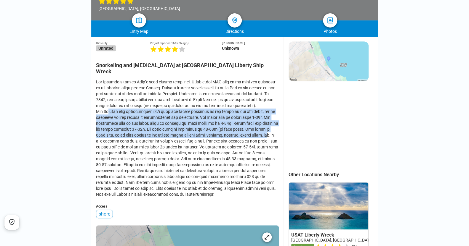
scroll to position [118, 0]
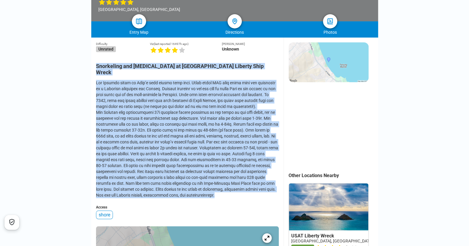
drag, startPoint x: 95, startPoint y: 67, endPoint x: 186, endPoint y: 148, distance: 122.5
copy div "Snorkeling and Scuba Diving at USAT Liberty Ship Wreck The Liberty wreck is Bal…"
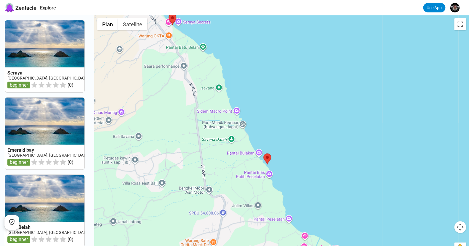
drag, startPoint x: 332, startPoint y: 164, endPoint x: 251, endPoint y: 62, distance: 130.8
click at [251, 62] on div at bounding box center [281, 138] width 375 height 246
click at [263, 154] on area at bounding box center [263, 154] width 0 height 0
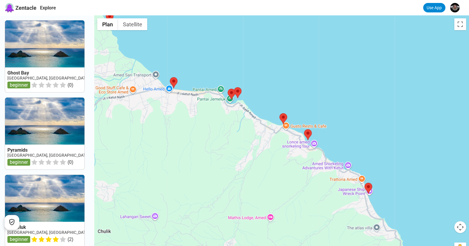
drag, startPoint x: 284, startPoint y: 106, endPoint x: 208, endPoint y: 75, distance: 82.4
click at [208, 75] on div at bounding box center [281, 138] width 375 height 246
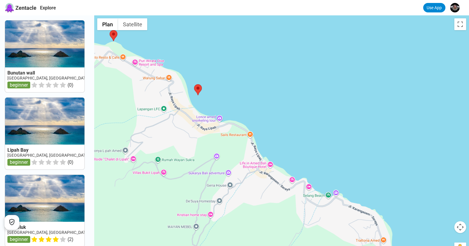
drag, startPoint x: 345, startPoint y: 149, endPoint x: 159, endPoint y: 102, distance: 191.4
click at [159, 102] on div at bounding box center [281, 138] width 375 height 246
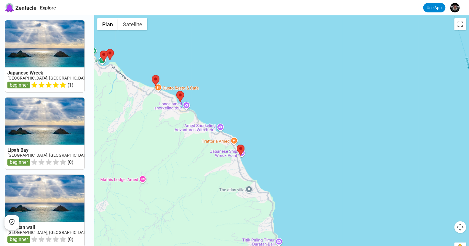
drag, startPoint x: 271, startPoint y: 166, endPoint x: 264, endPoint y: 161, distance: 8.4
click at [264, 161] on div at bounding box center [281, 138] width 375 height 246
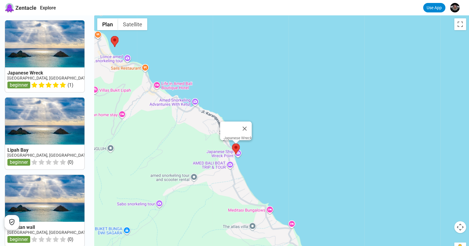
click at [232, 144] on area at bounding box center [232, 144] width 0 height 0
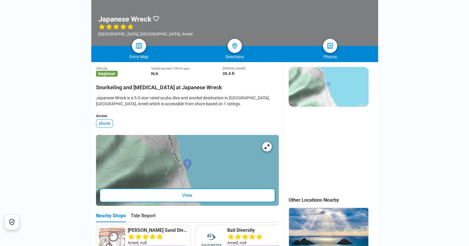
scroll to position [148, 0]
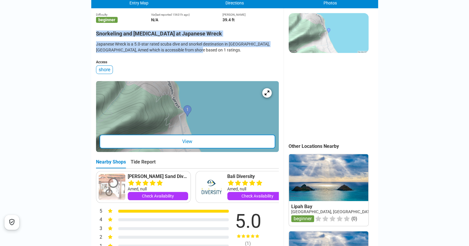
drag, startPoint x: 97, startPoint y: 34, endPoint x: 112, endPoint y: 21, distance: 20.2
click at [188, 51] on div "Difficulty beginner Viz (last reported 15631h ago) N/A Max Depth 39.4 ft Snorke…" at bounding box center [187, 105] width 183 height 195
drag, startPoint x: 95, startPoint y: 13, endPoint x: 147, endPoint y: 66, distance: 73.9
copy div "Difficulty beginner Viz (last reported 15631h ago) N/A Max Depth 39.4 ft Snorke…"
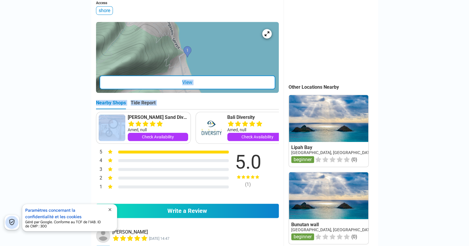
drag, startPoint x: 67, startPoint y: 68, endPoint x: 82, endPoint y: 138, distance: 71.9
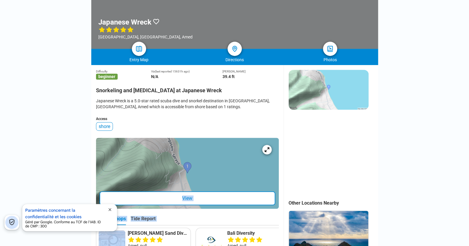
scroll to position [0, 0]
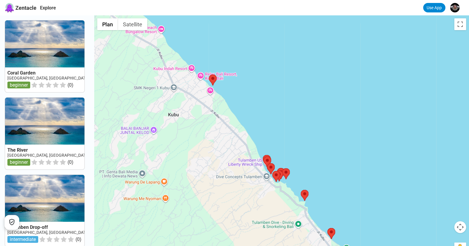
drag, startPoint x: 313, startPoint y: 114, endPoint x: 305, endPoint y: 150, distance: 37.3
click at [305, 150] on div at bounding box center [281, 138] width 375 height 246
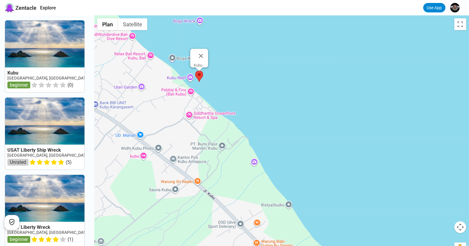
click at [195, 71] on area at bounding box center [195, 71] width 0 height 0
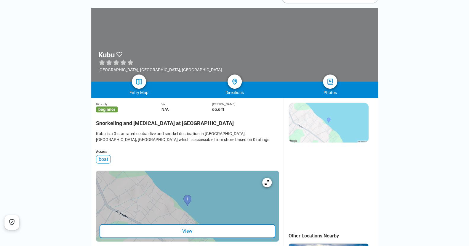
scroll to position [59, 0]
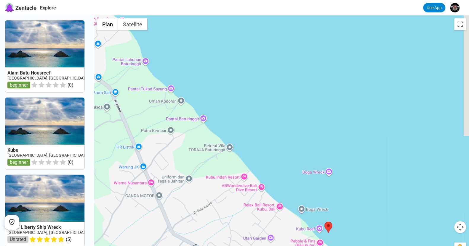
drag, startPoint x: 260, startPoint y: 107, endPoint x: 153, endPoint y: 51, distance: 120.6
click at [153, 49] on div at bounding box center [281, 138] width 375 height 246
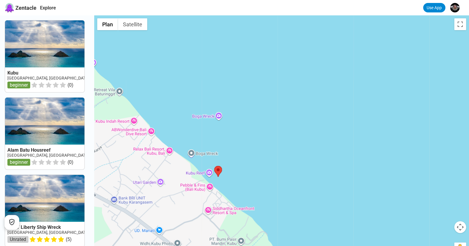
drag, startPoint x: 282, startPoint y: 150, endPoint x: 172, endPoint y: 96, distance: 123.0
click at [172, 96] on div at bounding box center [281, 138] width 375 height 246
click at [206, 117] on div at bounding box center [281, 138] width 375 height 246
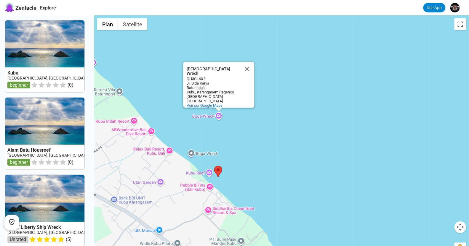
click at [216, 103] on span "Voir sur Google Maps" at bounding box center [205, 105] width 36 height 4
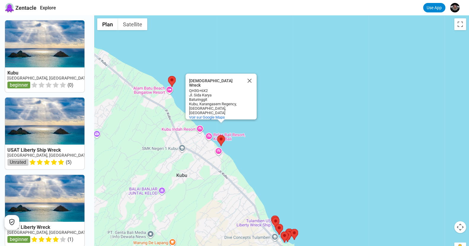
drag, startPoint x: 159, startPoint y: 93, endPoint x: 178, endPoint y: 107, distance: 23.7
click at [165, 84] on div "Boga Wreck Boga Wreck QH3G+6X2 Jl. Sida Karya Baturinggit Kubu, Karangasem Rege…" at bounding box center [281, 138] width 375 height 246
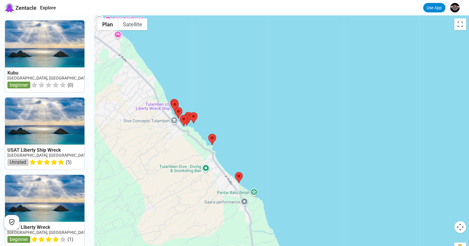
drag, startPoint x: 344, startPoint y: 191, endPoint x: 240, endPoint y: 81, distance: 151.5
click at [240, 81] on div "Boga Wreck Boga Wreck QH3G+6X2 Jl. Sida Karya Baturinggit Kubu, Karangasem Rege…" at bounding box center [281, 138] width 375 height 246
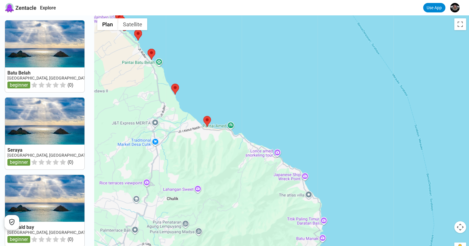
drag, startPoint x: 269, startPoint y: 134, endPoint x: 222, endPoint y: 100, distance: 58.0
click at [194, 60] on div "Boga Wreck Boga Wreck QH3G+6X2 Jl. Sida Karya Baturinggit Kubu, Karangasem Rege…" at bounding box center [281, 138] width 375 height 246
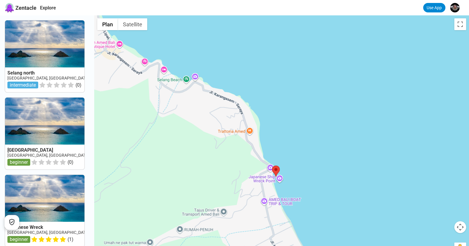
drag, startPoint x: 222, startPoint y: 101, endPoint x: 313, endPoint y: 192, distance: 128.6
click at [314, 192] on div at bounding box center [281, 138] width 375 height 246
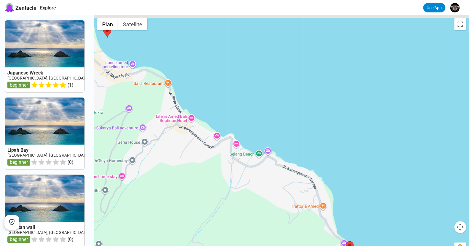
drag, startPoint x: 204, startPoint y: 104, endPoint x: 265, endPoint y: 141, distance: 71.4
click at [278, 180] on div at bounding box center [281, 138] width 375 height 246
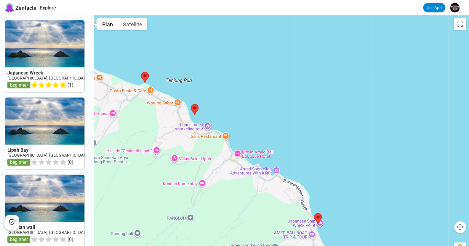
drag, startPoint x: 214, startPoint y: 94, endPoint x: 244, endPoint y: 153, distance: 65.8
click at [244, 153] on div at bounding box center [281, 138] width 375 height 246
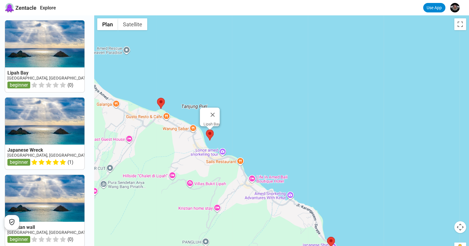
click at [206, 130] on area at bounding box center [206, 130] width 0 height 0
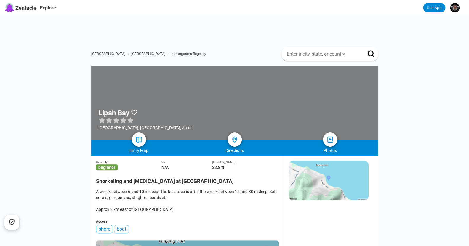
drag, startPoint x: 157, startPoint y: 199, endPoint x: 158, endPoint y: 195, distance: 4.0
click at [158, 195] on div "A wreck between 6 and 10 m deep. The best area is after the wreck between 15 an…" at bounding box center [187, 201] width 183 height 24
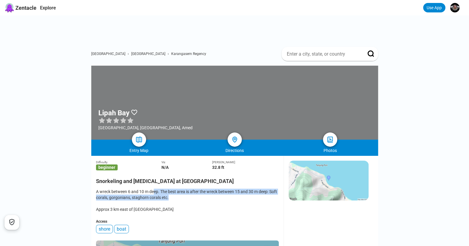
drag, startPoint x: 177, startPoint y: 198, endPoint x: 174, endPoint y: 202, distance: 4.9
click at [174, 202] on div "A wreck between 6 and 10 m deep. The best area is after the wreck between 15 an…" at bounding box center [187, 201] width 183 height 24
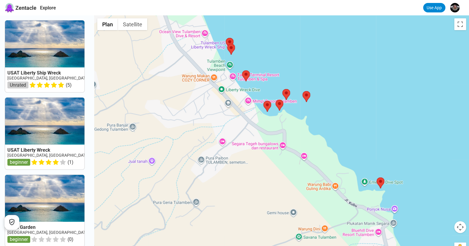
drag, startPoint x: 339, startPoint y: 128, endPoint x: 287, endPoint y: 127, distance: 52.1
click at [301, 130] on div at bounding box center [281, 138] width 375 height 246
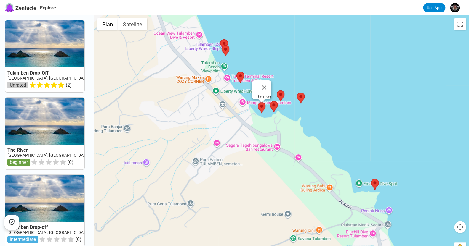
click at [258, 102] on area at bounding box center [258, 102] width 0 height 0
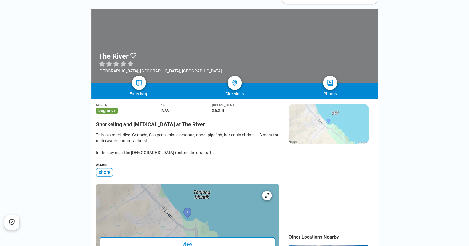
scroll to position [59, 0]
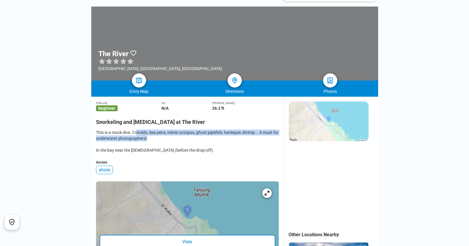
drag, startPoint x: 136, startPoint y: 134, endPoint x: 147, endPoint y: 142, distance: 13.9
click at [147, 142] on div "This is a muck dive. Crinoïds, Sea pens, mimic octopus, ghost pipefish, harlequ…" at bounding box center [187, 142] width 183 height 24
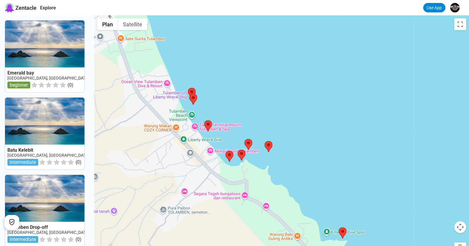
drag, startPoint x: 252, startPoint y: 112, endPoint x: 319, endPoint y: 188, distance: 101.3
click at [319, 188] on div at bounding box center [281, 138] width 375 height 246
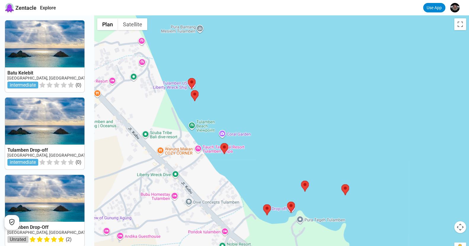
drag, startPoint x: 279, startPoint y: 155, endPoint x: 374, endPoint y: 203, distance: 107.0
click at [374, 203] on div at bounding box center [281, 138] width 375 height 246
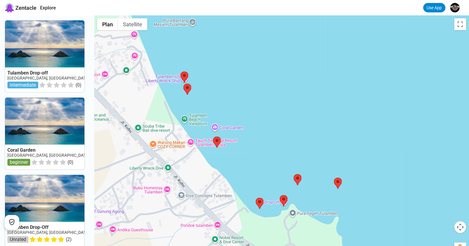
drag, startPoint x: 263, startPoint y: 147, endPoint x: 256, endPoint y: 140, distance: 10.7
click at [256, 140] on div at bounding box center [281, 138] width 375 height 246
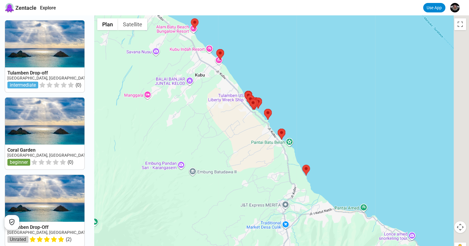
drag, startPoint x: 304, startPoint y: 121, endPoint x: 237, endPoint y: 72, distance: 83.3
click at [237, 72] on div at bounding box center [281, 138] width 375 height 246
